Goal: Task Accomplishment & Management: Use online tool/utility

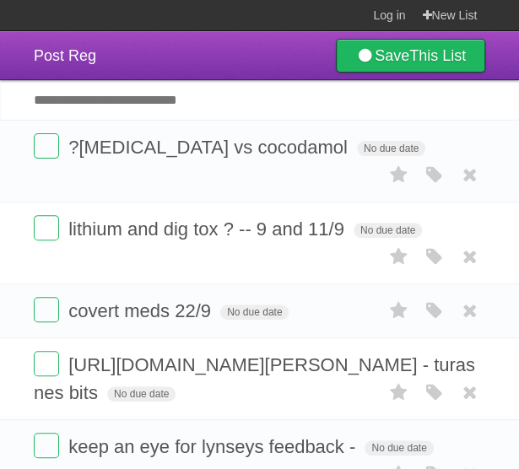
click at [150, 112] on input "Add another task" at bounding box center [259, 100] width 519 height 40
type input "*********"
click input "*********" at bounding box center [0, 0] width 0 height 0
